Goal: Communication & Community: Answer question/provide support

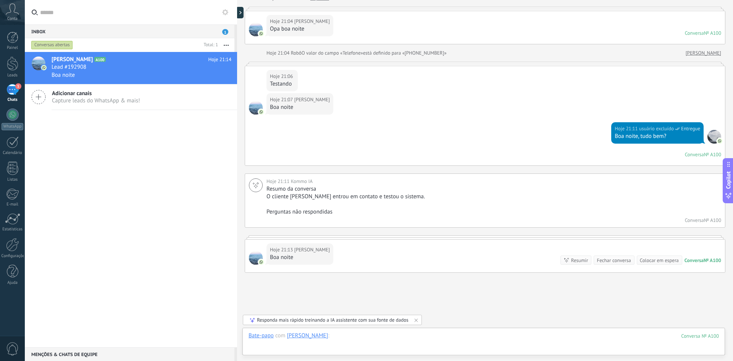
click at [323, 340] on div at bounding box center [483, 343] width 470 height 23
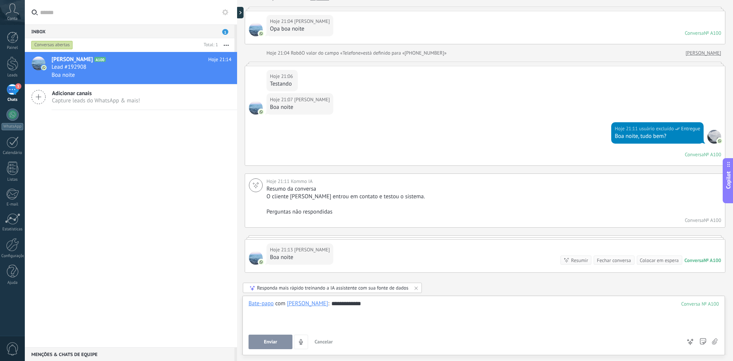
click at [260, 343] on button "Enviar" at bounding box center [270, 341] width 44 height 15
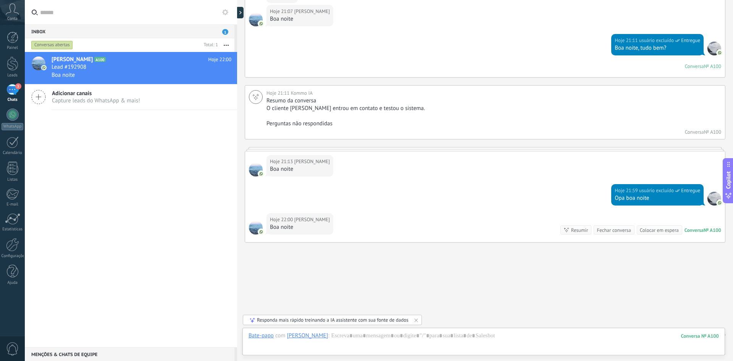
scroll to position [150, 0]
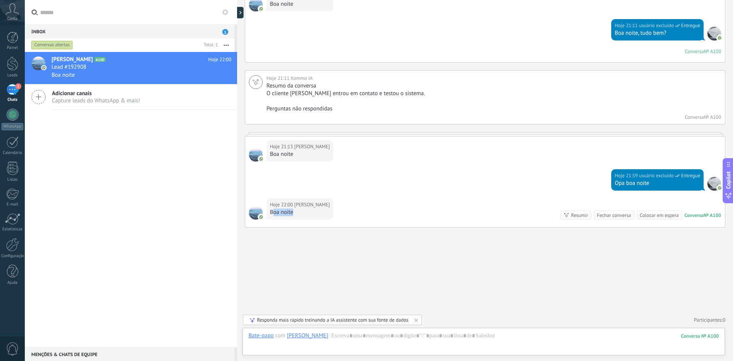
drag, startPoint x: 292, startPoint y: 212, endPoint x: 271, endPoint y: 211, distance: 20.3
click at [271, 211] on div "Boa noite" at bounding box center [300, 212] width 60 height 8
click at [276, 212] on div "Boa noite" at bounding box center [300, 212] width 60 height 8
drag, startPoint x: 6, startPoint y: 42, endPoint x: 16, endPoint y: 40, distance: 9.6
click at [7, 42] on div at bounding box center [12, 37] width 11 height 11
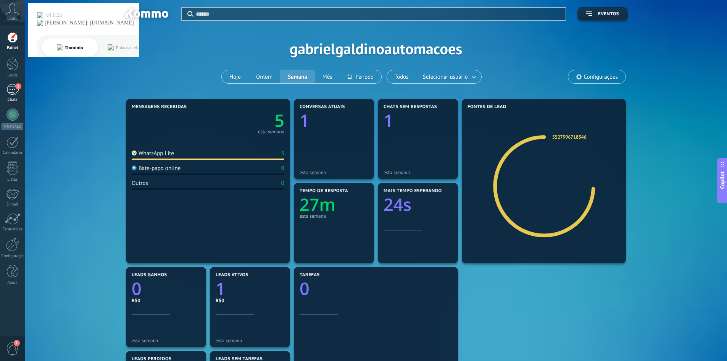
click at [10, 88] on div "1" at bounding box center [12, 89] width 12 height 11
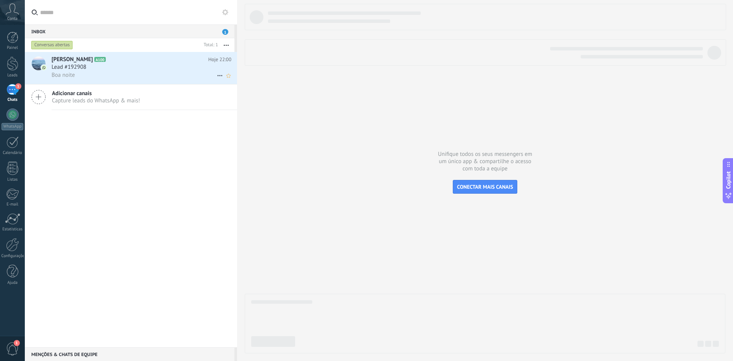
click at [102, 66] on div "Lead #192908" at bounding box center [142, 67] width 180 height 8
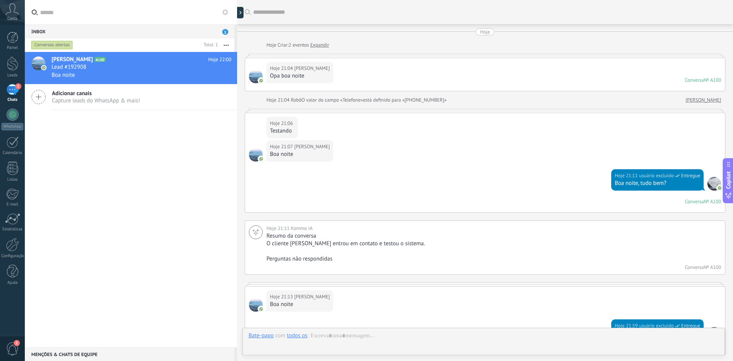
scroll to position [150, 0]
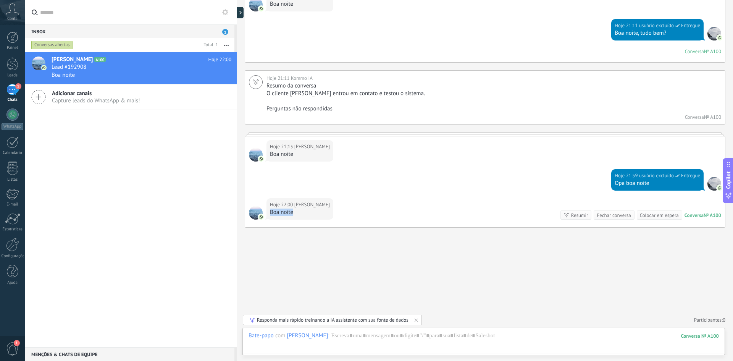
drag, startPoint x: 297, startPoint y: 213, endPoint x: 268, endPoint y: 211, distance: 28.7
click at [268, 211] on div "Hoje 22:00 [PERSON_NAME] noite" at bounding box center [299, 208] width 67 height 21
click at [277, 210] on div "Boa noite" at bounding box center [300, 212] width 60 height 8
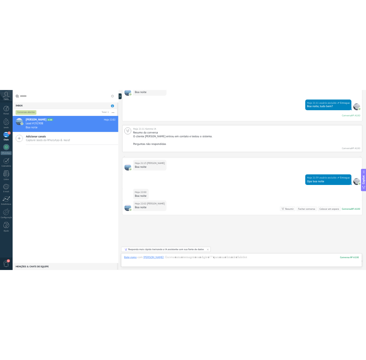
scroll to position [173, 0]
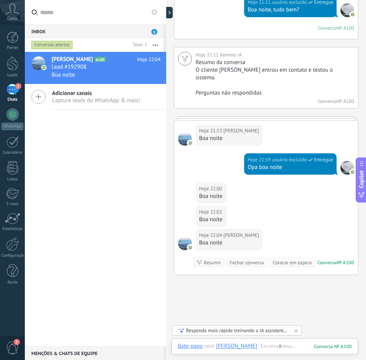
type textarea "**********"
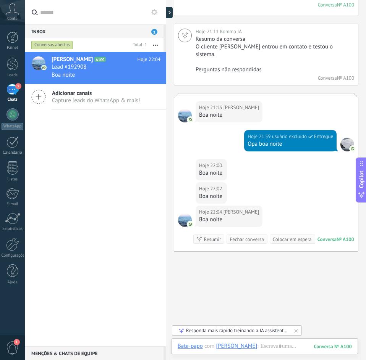
scroll to position [23, 0]
drag, startPoint x: 223, startPoint y: 211, endPoint x: 197, endPoint y: 211, distance: 25.2
click at [197, 211] on div "Hoje 22:04 [PERSON_NAME] noite" at bounding box center [228, 216] width 67 height 21
click at [208, 216] on div "Boa noite" at bounding box center [229, 220] width 60 height 8
click at [266, 348] on div at bounding box center [264, 354] width 174 height 23
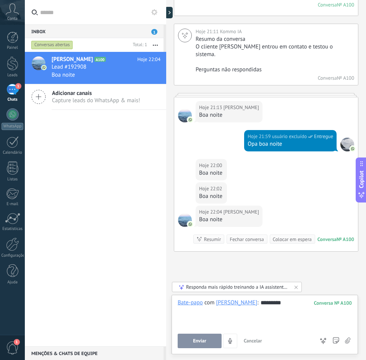
click at [204, 340] on span "Enviar" at bounding box center [199, 341] width 13 height 5
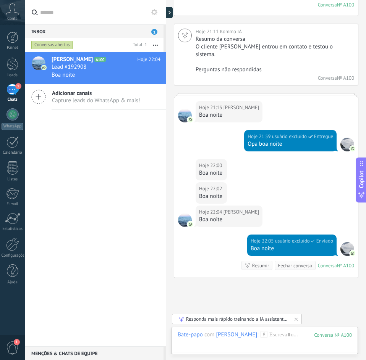
scroll to position [240, 0]
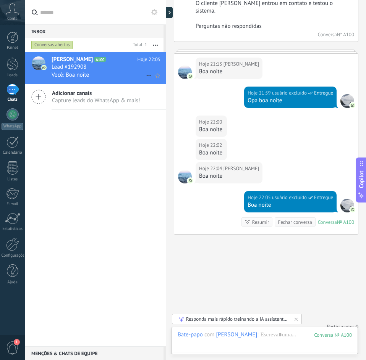
click at [92, 73] on h3 "Você: Boa noite" at bounding box center [72, 75] width 41 height 8
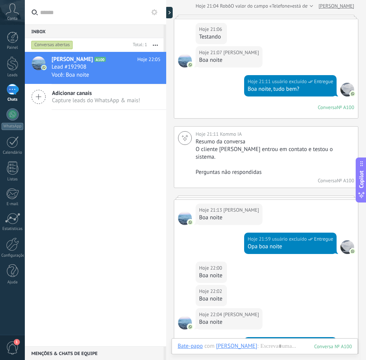
scroll to position [240, 0]
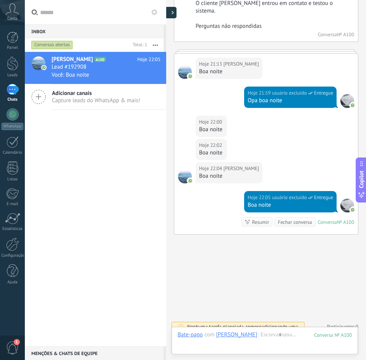
click at [172, 17] on div at bounding box center [170, 12] width 11 height 11
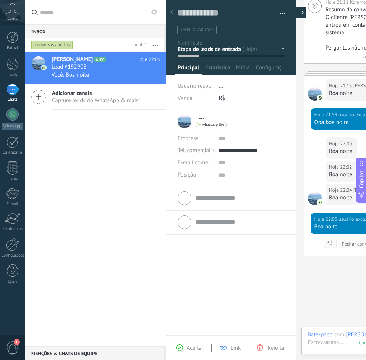
type textarea "**********"
click at [210, 11] on textarea at bounding box center [225, 13] width 97 height 12
click at [251, 29] on ul "#adicionar tags" at bounding box center [229, 30] width 106 height 10
type input "**********"
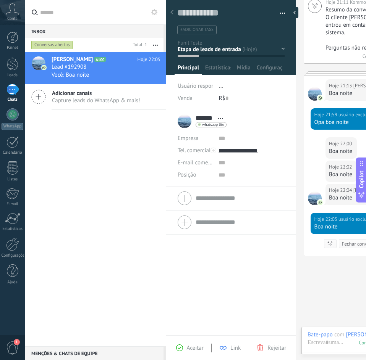
click at [269, 151] on input "**********" at bounding box center [251, 151] width 66 height 12
click at [261, 116] on div "******* [PERSON_NAME] ******* [PERSON_NAME] Abrir detalhes Copiar nome Desvincu…" at bounding box center [230, 121] width 107 height 19
click at [221, 71] on span "Estatísticas" at bounding box center [218, 69] width 26 height 11
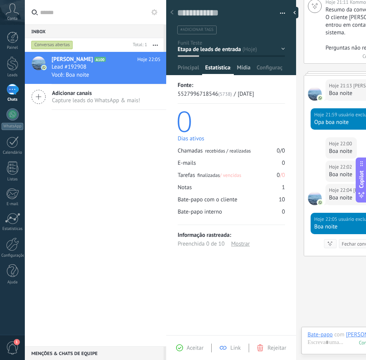
click at [245, 67] on span "Mídia" at bounding box center [244, 69] width 14 height 11
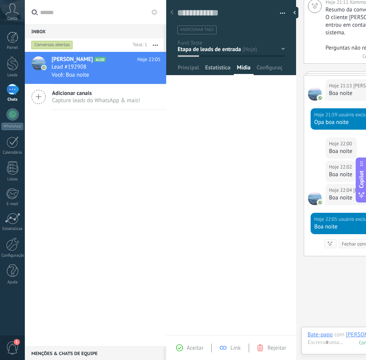
drag, startPoint x: 189, startPoint y: 67, endPoint x: 227, endPoint y: 66, distance: 38.6
click at [189, 67] on span "Principal" at bounding box center [187, 69] width 21 height 11
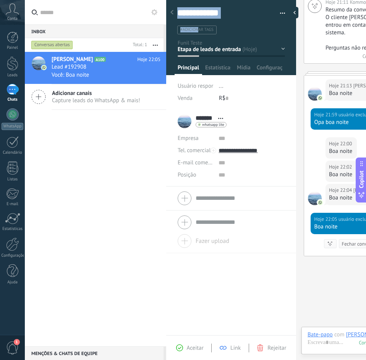
drag, startPoint x: 198, startPoint y: 31, endPoint x: 234, endPoint y: 18, distance: 37.8
click at [234, 18] on div "Salvar e criar Imprimir Gerenciar tags Exportar para o Excel" at bounding box center [231, 20] width 108 height 27
click at [232, 25] on ul "#adicionar tags" at bounding box center [229, 30] width 106 height 10
click at [166, 29] on div at bounding box center [166, 180] width 0 height 360
click at [170, 29] on div "Salvar e criar Imprimir Gerenciar tags Exportar para o Excel" at bounding box center [231, 14] width 130 height 39
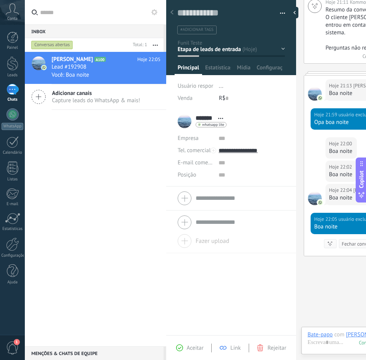
click at [188, 29] on span "#adicionar tags" at bounding box center [196, 29] width 33 height 5
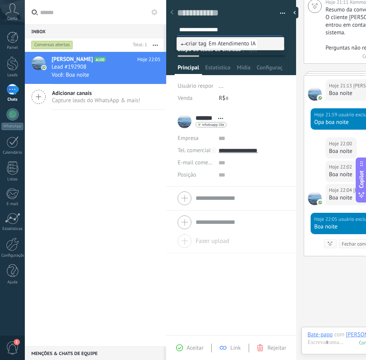
type input "**********"
click at [199, 45] on span "criar tag Em Atendimento IA" at bounding box center [219, 43] width 77 height 7
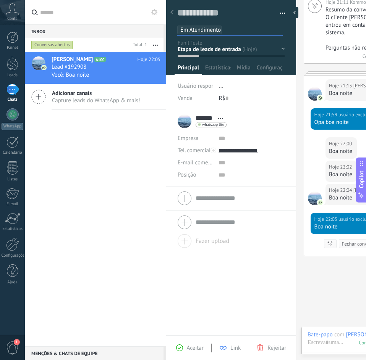
click at [171, 34] on div "Salvar e criar Imprimir Gerenciar tags Exportar para o Excel" at bounding box center [231, 14] width 130 height 39
click at [211, 26] on span "Em Atendimento IA" at bounding box center [203, 29] width 47 height 7
click at [166, 34] on div at bounding box center [166, 180] width 0 height 360
click at [196, 27] on span "Em Atendimento IA" at bounding box center [203, 29] width 47 height 7
click at [255, 32] on ul "Em Atendimento IA" at bounding box center [229, 30] width 107 height 10
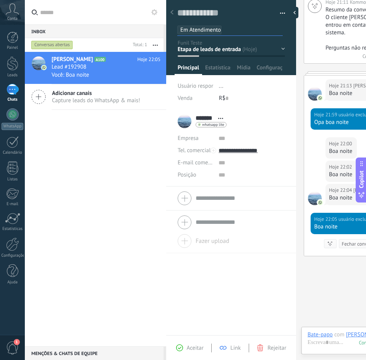
click at [169, 29] on div "Salvar e criar Imprimir Gerenciar tags Exportar para o Excel" at bounding box center [231, 14] width 130 height 39
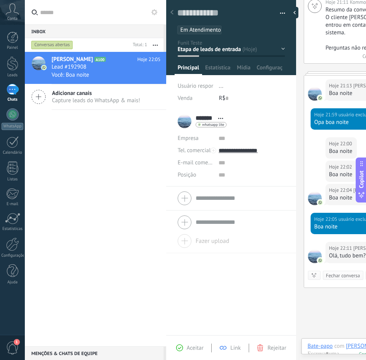
scroll to position [273, 0]
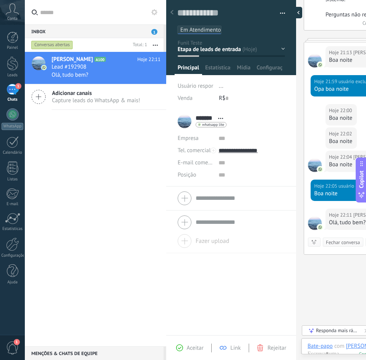
click at [295, 12] on div at bounding box center [295, 12] width 11 height 11
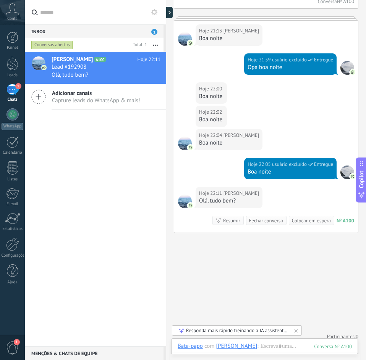
scroll to position [272, 0]
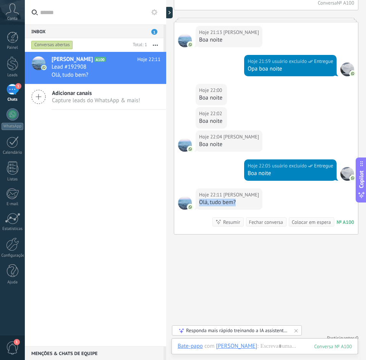
drag, startPoint x: 234, startPoint y: 196, endPoint x: 201, endPoint y: 195, distance: 33.6
click at [201, 199] on div "Olá, tudo bem?" at bounding box center [229, 203] width 60 height 8
click at [206, 199] on div "Olá, tudo bem?" at bounding box center [229, 203] width 60 height 8
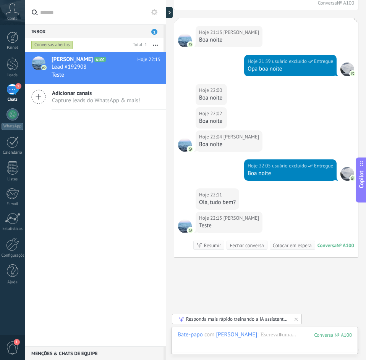
scroll to position [295, 0]
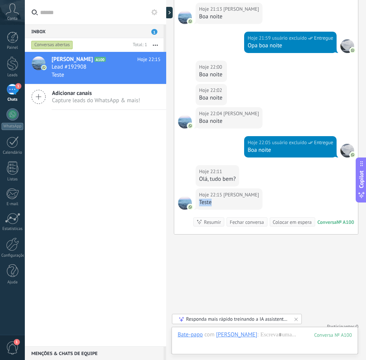
drag, startPoint x: 210, startPoint y: 197, endPoint x: 200, endPoint y: 197, distance: 10.3
click at [200, 199] on div "Teste" at bounding box center [229, 203] width 60 height 8
click at [205, 199] on div "Teste" at bounding box center [229, 203] width 60 height 8
click at [212, 199] on div "Teste" at bounding box center [229, 203] width 60 height 8
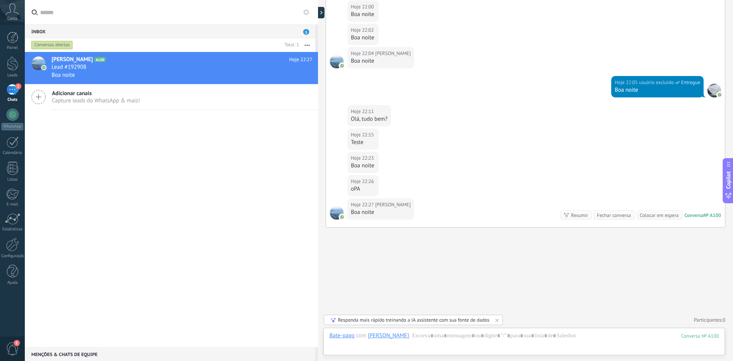
scroll to position [23, 0]
drag, startPoint x: 372, startPoint y: 213, endPoint x: 356, endPoint y: 213, distance: 15.3
click at [352, 213] on div "Boa noite" at bounding box center [381, 212] width 60 height 8
click at [357, 213] on div "Boa noite" at bounding box center [381, 212] width 60 height 8
click at [323, 15] on div at bounding box center [322, 12] width 11 height 11
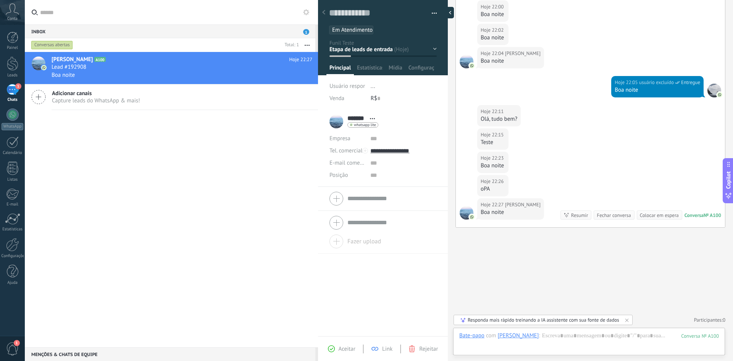
scroll to position [11, 0]
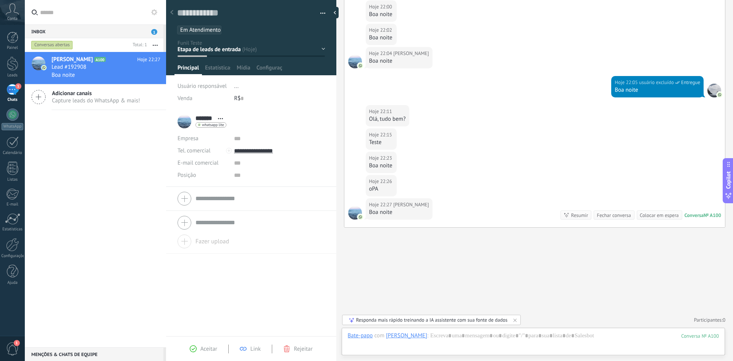
click at [127, 19] on div "Inbox 1 Conversas abertas Total: 1 Silenciar Ações múltiplas Ordenar Mais recen…" at bounding box center [379, 180] width 708 height 361
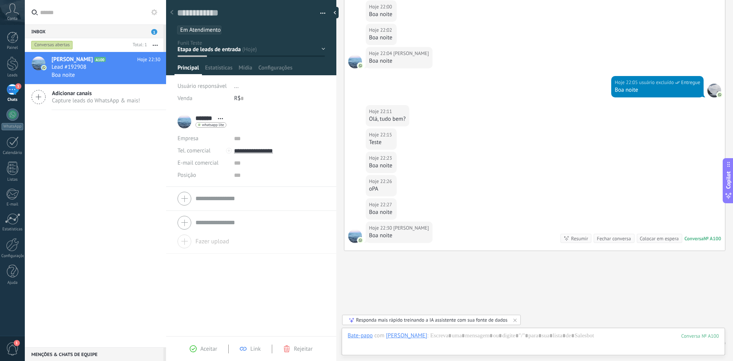
scroll to position [371, 0]
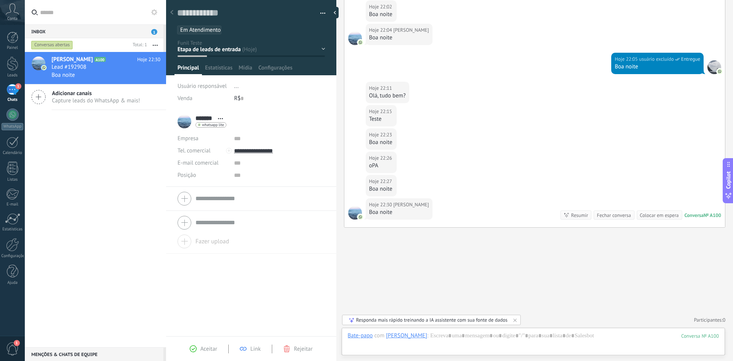
drag, startPoint x: 391, startPoint y: 213, endPoint x: 369, endPoint y: 213, distance: 22.1
click at [369, 213] on div "Hoje 22:30 [PERSON_NAME] noite" at bounding box center [399, 208] width 67 height 21
click at [374, 213] on div "Boa noite" at bounding box center [399, 212] width 60 height 8
drag, startPoint x: 225, startPoint y: 29, endPoint x: 238, endPoint y: 30, distance: 13.4
click at [238, 30] on ul "Em Atendimento IA" at bounding box center [249, 30] width 147 height 10
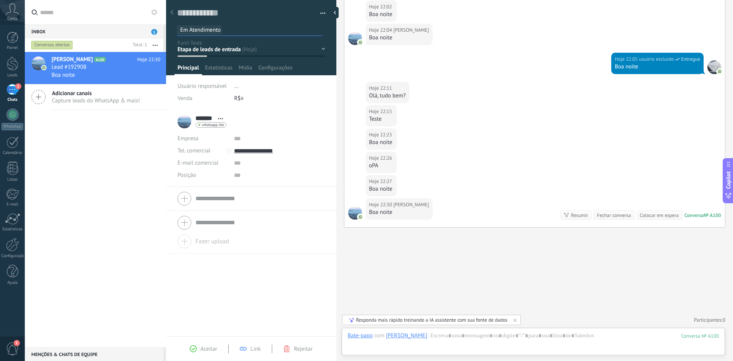
click at [171, 25] on div "Salvar e criar Imprimir Gerenciar tags Exportar para o Excel" at bounding box center [251, 14] width 171 height 39
click at [211, 31] on span "Em Atendimento IA" at bounding box center [203, 29] width 47 height 7
click at [207, 29] on span "Em Atendimento IA" at bounding box center [203, 29] width 47 height 7
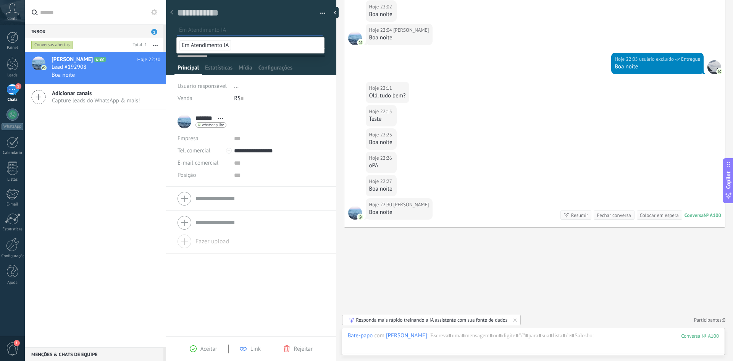
click at [207, 29] on input "text" at bounding box center [250, 30] width 143 height 8
click at [219, 44] on span "Em Atendimento IA" at bounding box center [205, 45] width 52 height 10
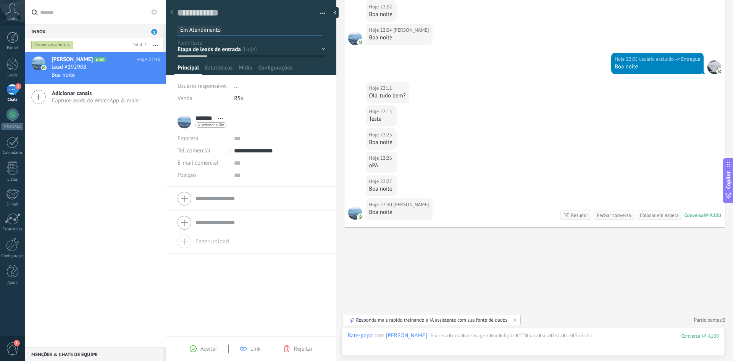
click at [0, 0] on div "Contato inicial Oferta feita Negociação Venda ganha Venda perdida" at bounding box center [0, 0] width 0 height 0
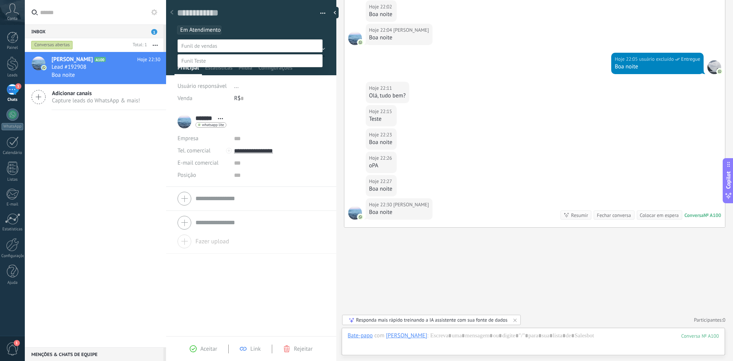
scroll to position [15, 0]
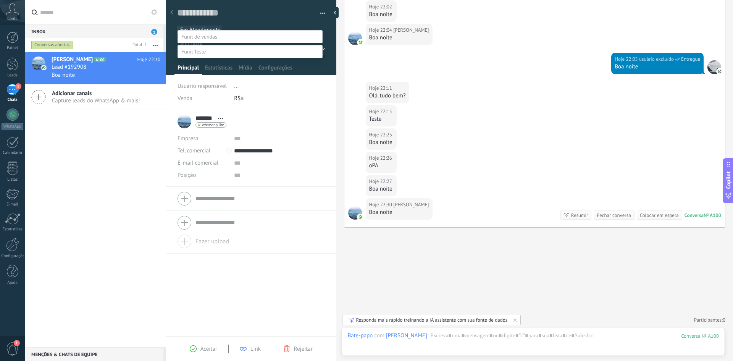
click at [173, 24] on div at bounding box center [379, 171] width 708 height 361
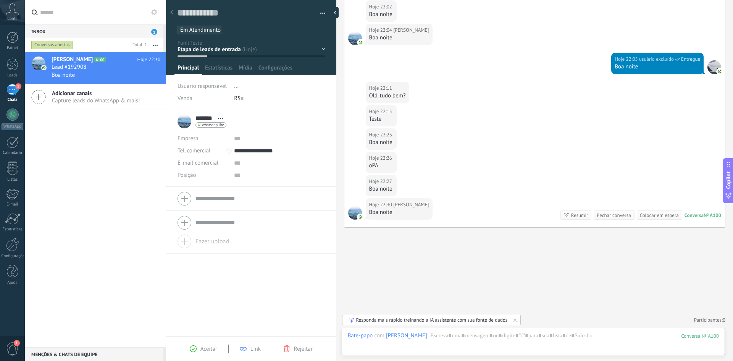
click at [182, 31] on span "Em Atendimento IA" at bounding box center [203, 29] width 47 height 7
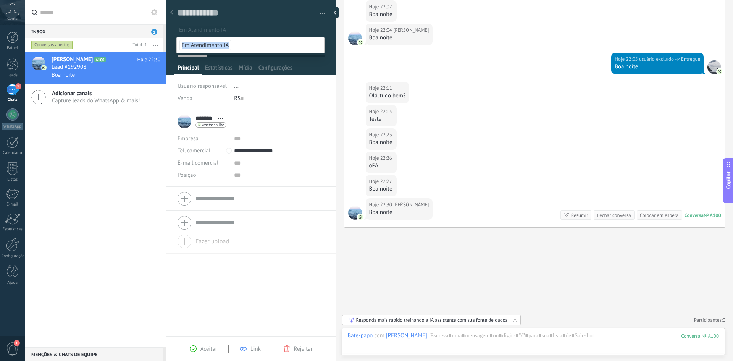
drag, startPoint x: 250, startPoint y: 47, endPoint x: 179, endPoint y: 46, distance: 71.0
click at [179, 46] on li "Em Atendimento IA" at bounding box center [250, 45] width 147 height 16
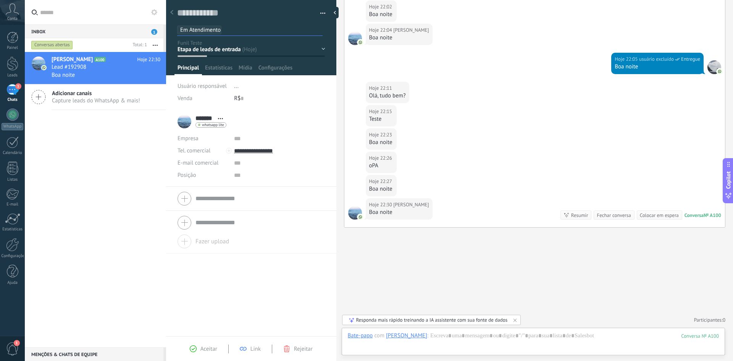
click at [173, 25] on div "Salvar e criar Imprimir Gerenciar tags Exportar para o Excel" at bounding box center [251, 14] width 171 height 39
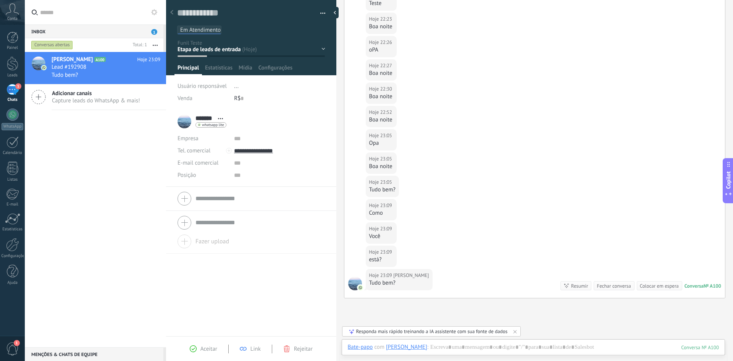
scroll to position [481, 0]
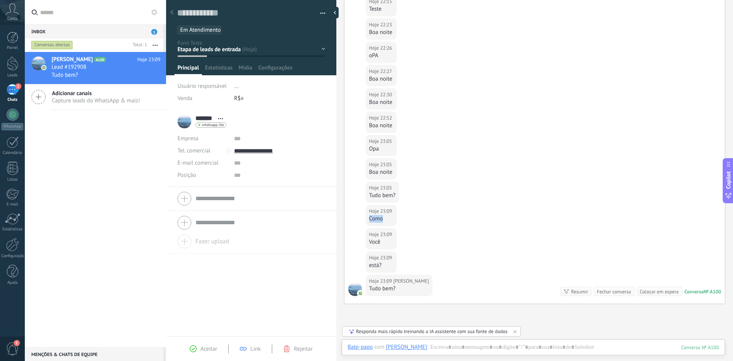
drag, startPoint x: 383, startPoint y: 220, endPoint x: 366, endPoint y: 220, distance: 16.4
click at [366, 220] on div "Hoje 23:09 [PERSON_NAME]" at bounding box center [381, 215] width 31 height 21
drag, startPoint x: 368, startPoint y: 243, endPoint x: 378, endPoint y: 246, distance: 10.3
click at [379, 242] on div "Hoje 23:09 Gabriel Você" at bounding box center [381, 238] width 31 height 21
drag, startPoint x: 373, startPoint y: 265, endPoint x: 381, endPoint y: 265, distance: 8.0
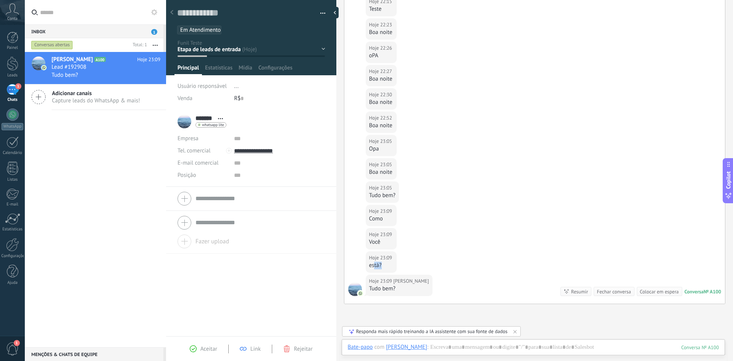
click at [381, 265] on div "está?" at bounding box center [381, 265] width 24 height 8
drag, startPoint x: 388, startPoint y: 291, endPoint x: 395, endPoint y: 291, distance: 6.9
click at [395, 291] on div "Hoje 23:09 [PERSON_NAME] bem?" at bounding box center [399, 284] width 67 height 21
drag, startPoint x: 388, startPoint y: 291, endPoint x: 389, endPoint y: 287, distance: 4.8
click at [388, 291] on div "Tudo bem?" at bounding box center [399, 289] width 60 height 8
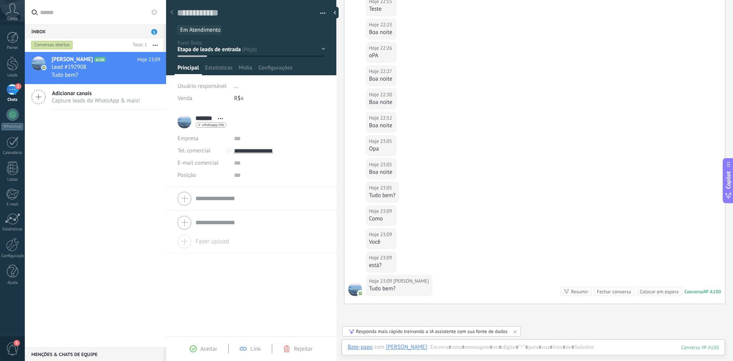
click at [411, 223] on div "Hoje 23:09 [PERSON_NAME]" at bounding box center [534, 216] width 381 height 23
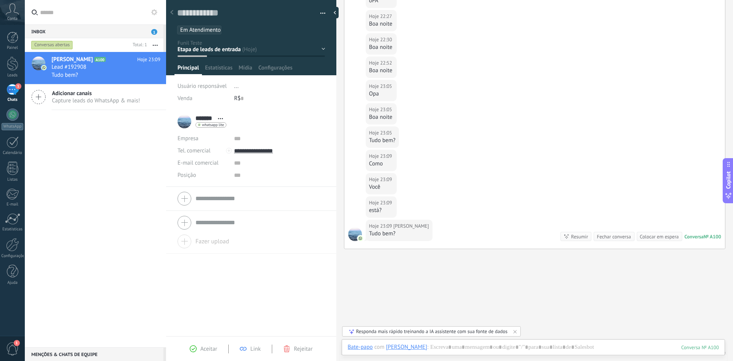
scroll to position [557, 0]
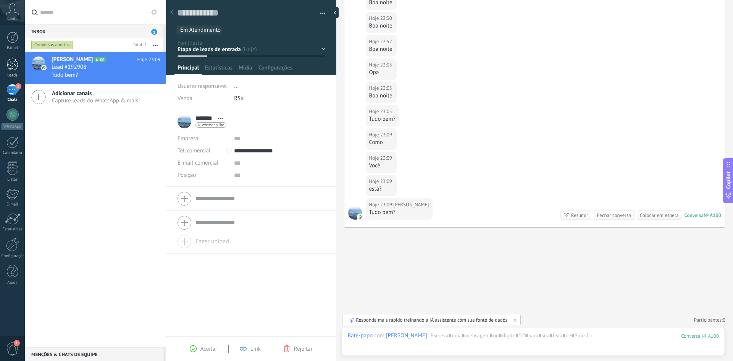
click at [16, 65] on div at bounding box center [12, 63] width 11 height 14
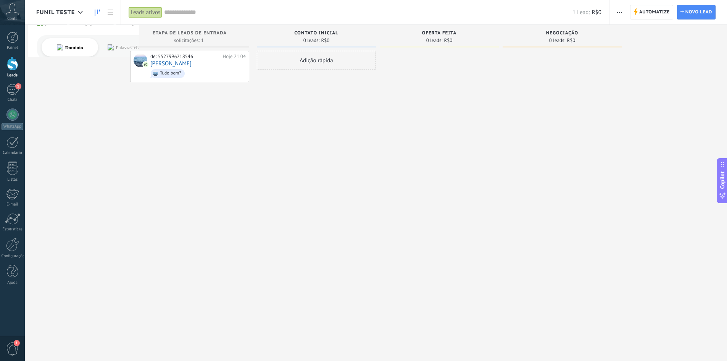
click at [214, 120] on div "de: 5527996718546 Hoje 21:04 [PERSON_NAME] bem?" at bounding box center [189, 181] width 119 height 261
click at [216, 66] on div "de: 5527996718546 Hoje 21:04 [PERSON_NAME] bem?" at bounding box center [197, 66] width 95 height 26
click at [193, 63] on div "de: 5527996718546 Hoje 21:04 [PERSON_NAME] bem?" at bounding box center [197, 66] width 95 height 26
click at [155, 61] on link "[PERSON_NAME]" at bounding box center [170, 63] width 41 height 6
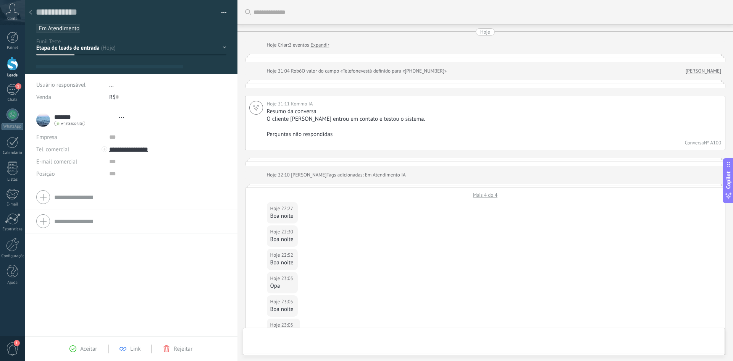
scroll to position [514, 0]
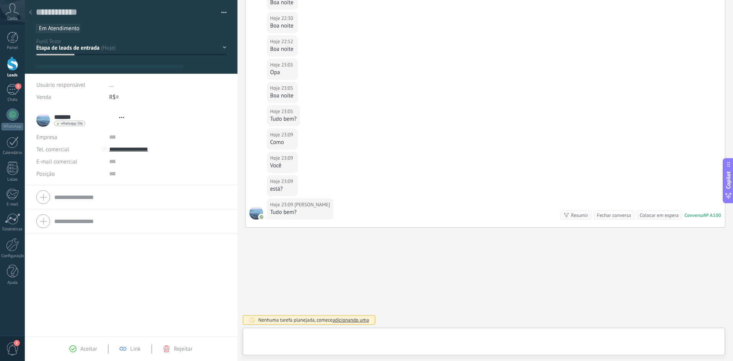
type textarea "**********"
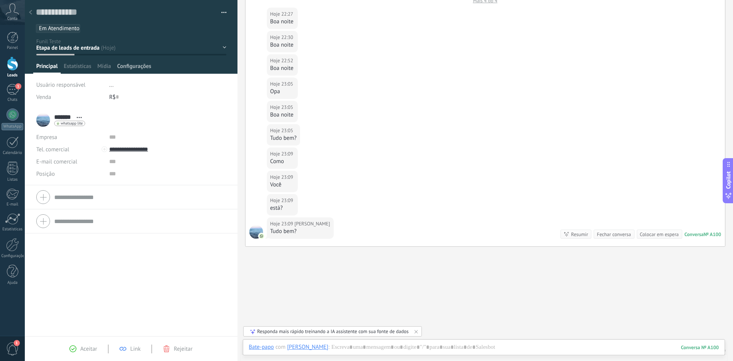
scroll to position [476, 0]
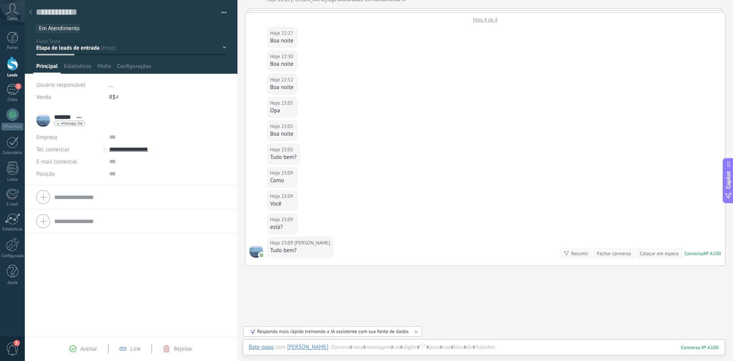
click at [67, 28] on span "Em Atendimento IA" at bounding box center [62, 28] width 47 height 7
click at [153, 5] on div "Salvar e criar Imprimir Gerenciar tags Exportar para o Excel" at bounding box center [131, 16] width 213 height 33
